Goal: Transaction & Acquisition: Book appointment/travel/reservation

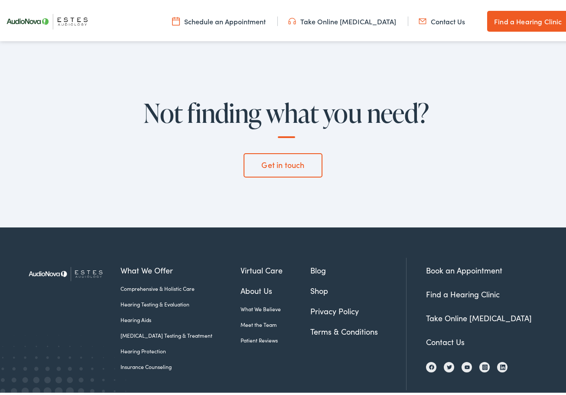
scroll to position [2439, 0]
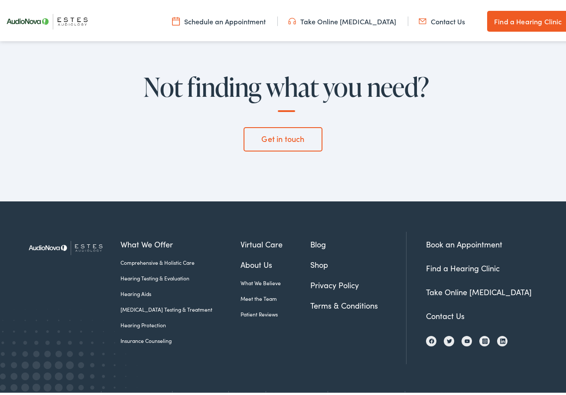
click at [439, 236] on link "Book an Appointment" at bounding box center [464, 241] width 76 height 11
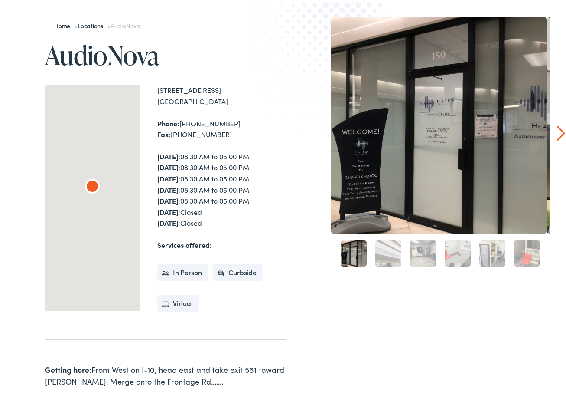
scroll to position [33, 0]
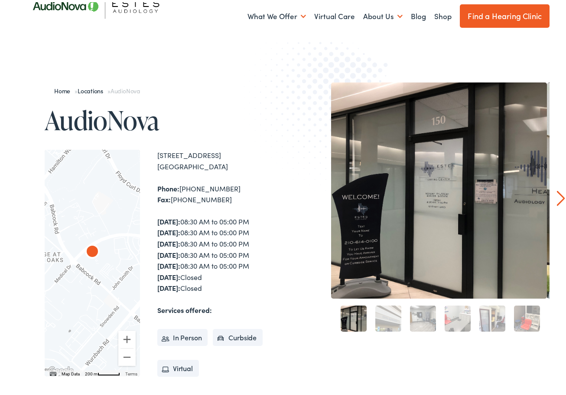
click at [558, 193] on link "Next" at bounding box center [561, 196] width 8 height 16
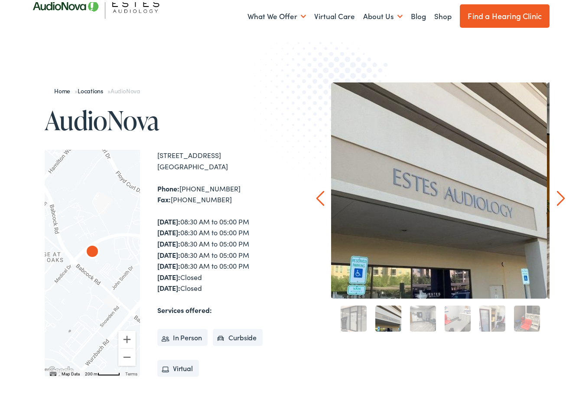
click at [520, 322] on link "6" at bounding box center [527, 316] width 26 height 26
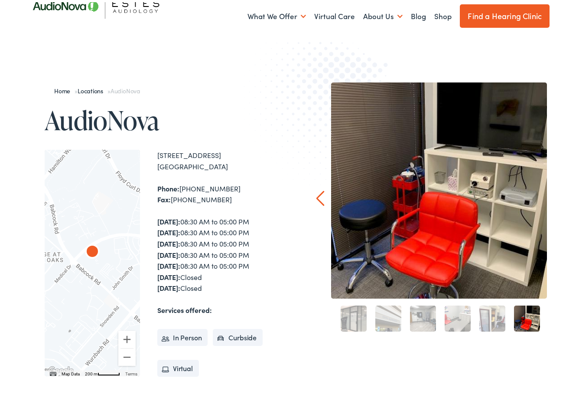
click at [493, 320] on link "5" at bounding box center [493, 316] width 26 height 26
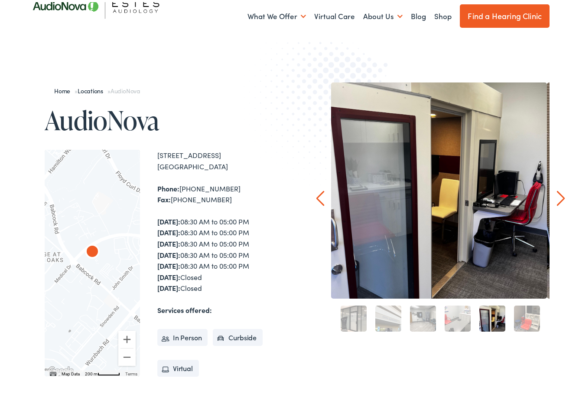
click at [452, 314] on link "4" at bounding box center [458, 316] width 26 height 26
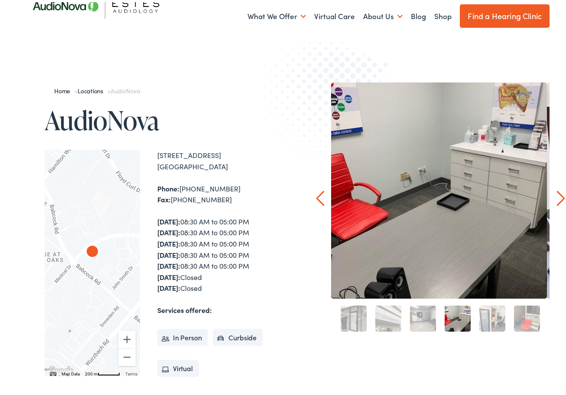
click at [418, 317] on link "3" at bounding box center [423, 316] width 26 height 26
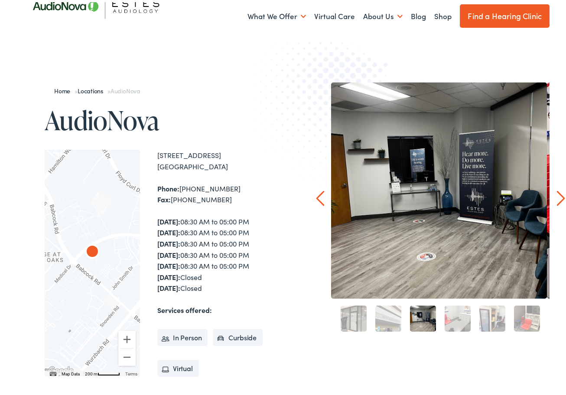
click at [392, 317] on link "2" at bounding box center [389, 316] width 26 height 26
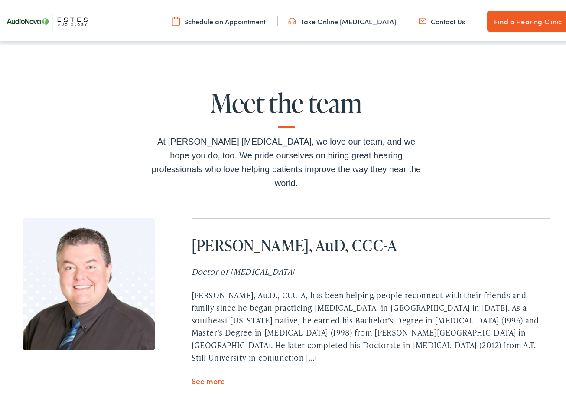
scroll to position [1825, 0]
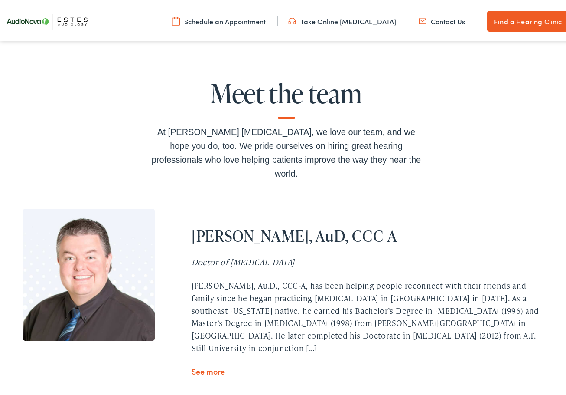
click at [211, 363] on link "See more" at bounding box center [208, 368] width 33 height 11
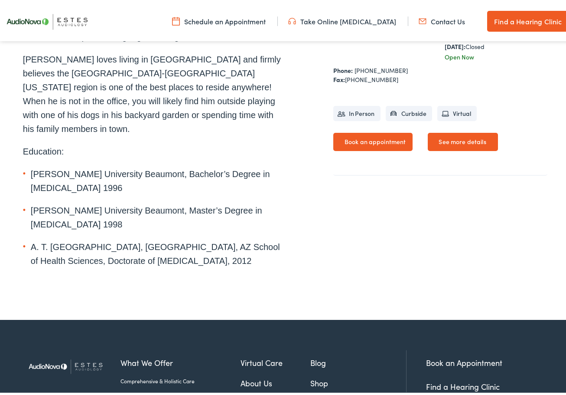
scroll to position [394, 0]
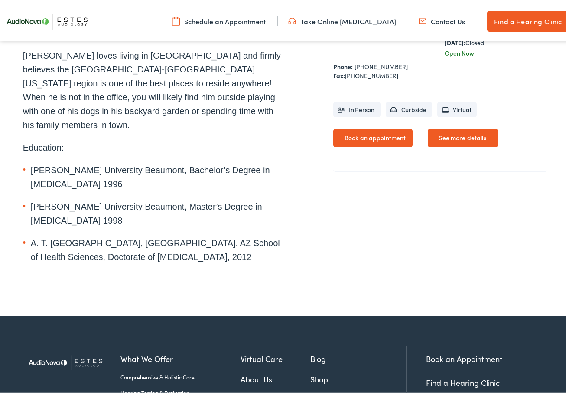
click at [353, 129] on link "Book an appointment" at bounding box center [374, 136] width 80 height 18
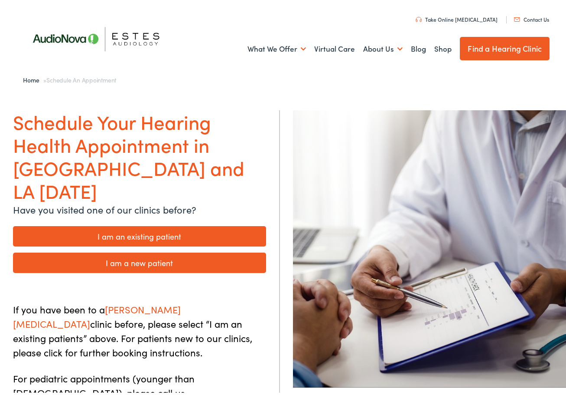
click at [125, 224] on link "I am an existing patient" at bounding box center [139, 234] width 253 height 20
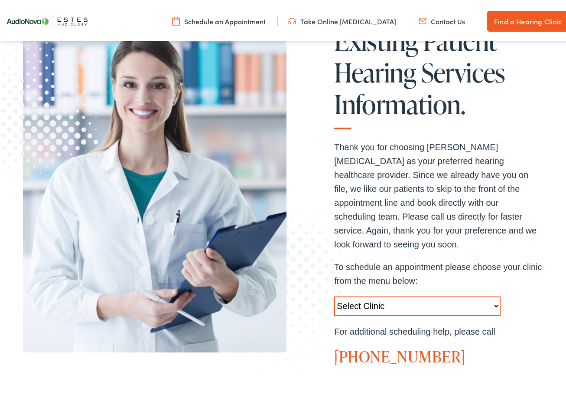
scroll to position [131, 0]
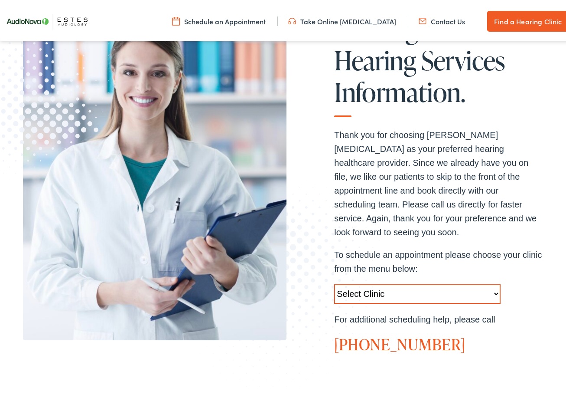
click at [491, 282] on select "Select Clinic Austin-TX-AudioNova 1206 W. 38th Street Boerne-TX-AudioNova 1112 …" at bounding box center [417, 292] width 167 height 20
select select "https://hearlifeagain.alpacaaudiology.com/locations/san-antonio/"
click at [334, 282] on select "Select Clinic Austin-TX-AudioNova 1206 W. 38th Street Boerne-TX-AudioNova 1112 …" at bounding box center [417, 292] width 167 height 20
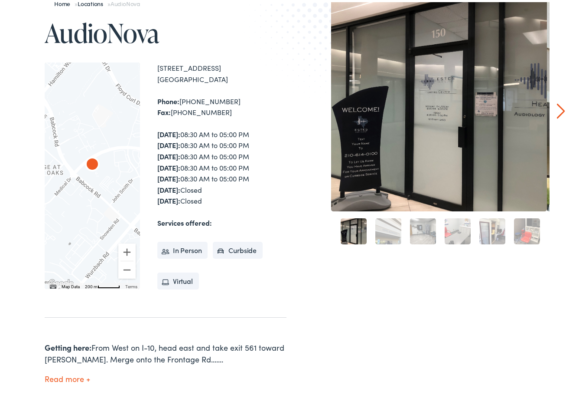
scroll to position [158, 0]
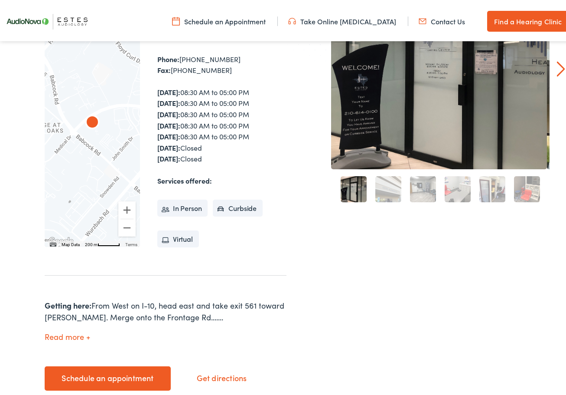
click at [188, 206] on li "In Person" at bounding box center [182, 205] width 51 height 17
click at [134, 375] on link "Schedule an appointment" at bounding box center [108, 376] width 126 height 24
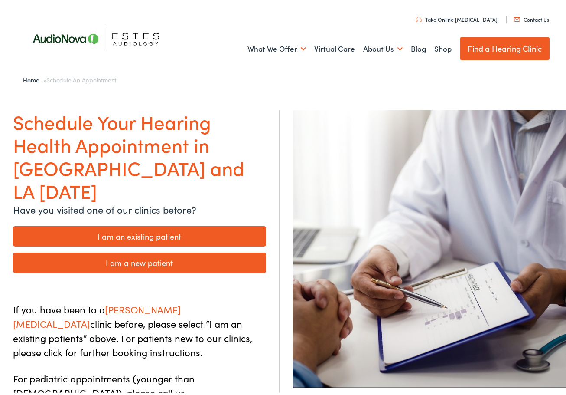
click at [217, 221] on li "I am an existing patient" at bounding box center [139, 234] width 253 height 26
click at [219, 224] on link "I am an existing patient" at bounding box center [139, 234] width 253 height 20
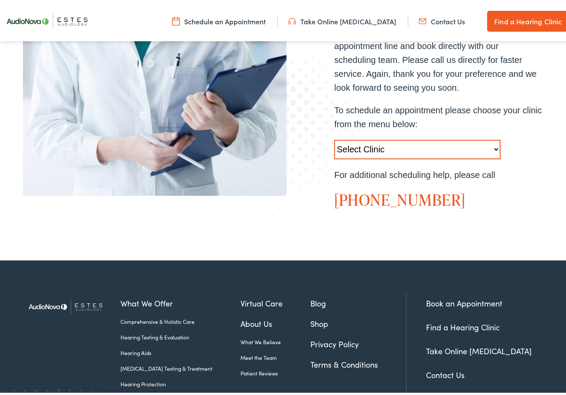
scroll to position [277, 0]
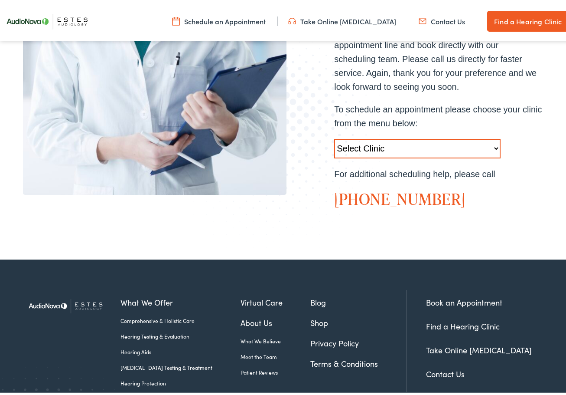
click at [490, 137] on select "Select Clinic Austin-TX-AudioNova 1206 W. 38th Street Boerne-TX-AudioNova 1112 …" at bounding box center [417, 147] width 167 height 20
select select "https://hearlifeagain.alpacaaudiology.com/locations/san-antonio/"
click at [334, 137] on select "Select Clinic Austin-TX-AudioNova 1206 W. 38th Street Boerne-TX-AudioNova 1112 …" at bounding box center [417, 147] width 167 height 20
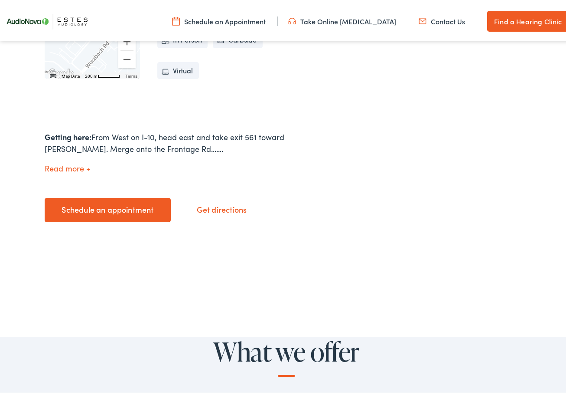
scroll to position [362, 0]
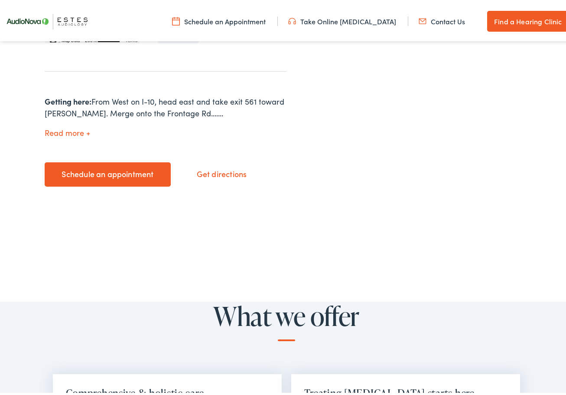
click at [133, 173] on link "Schedule an appointment" at bounding box center [108, 172] width 126 height 24
